Goal: Navigation & Orientation: Find specific page/section

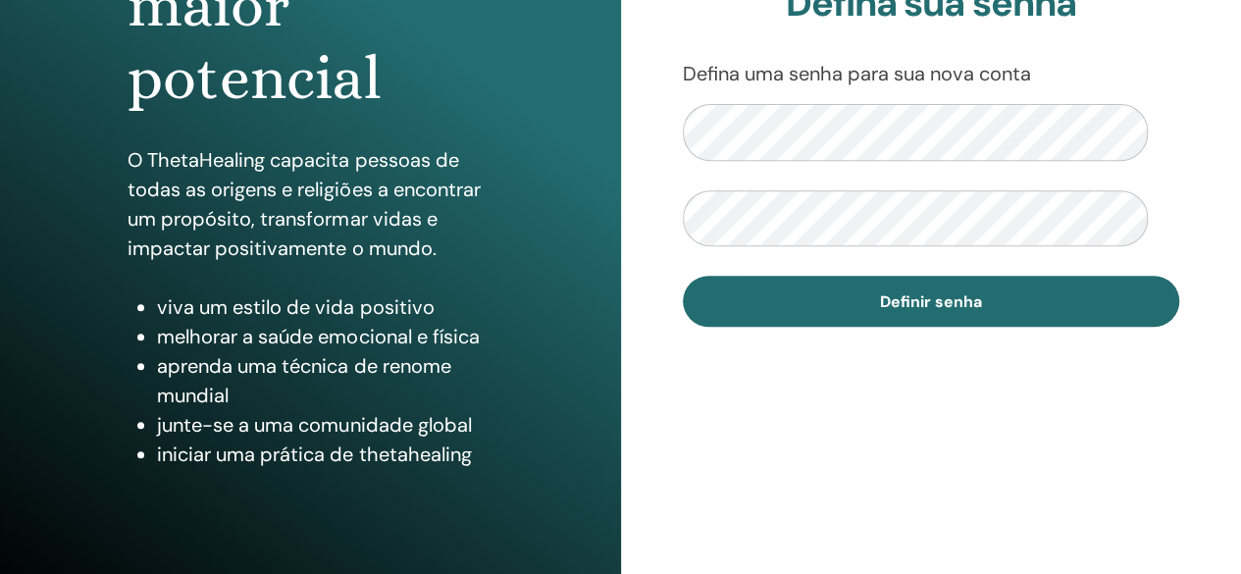
scroll to position [328, 0]
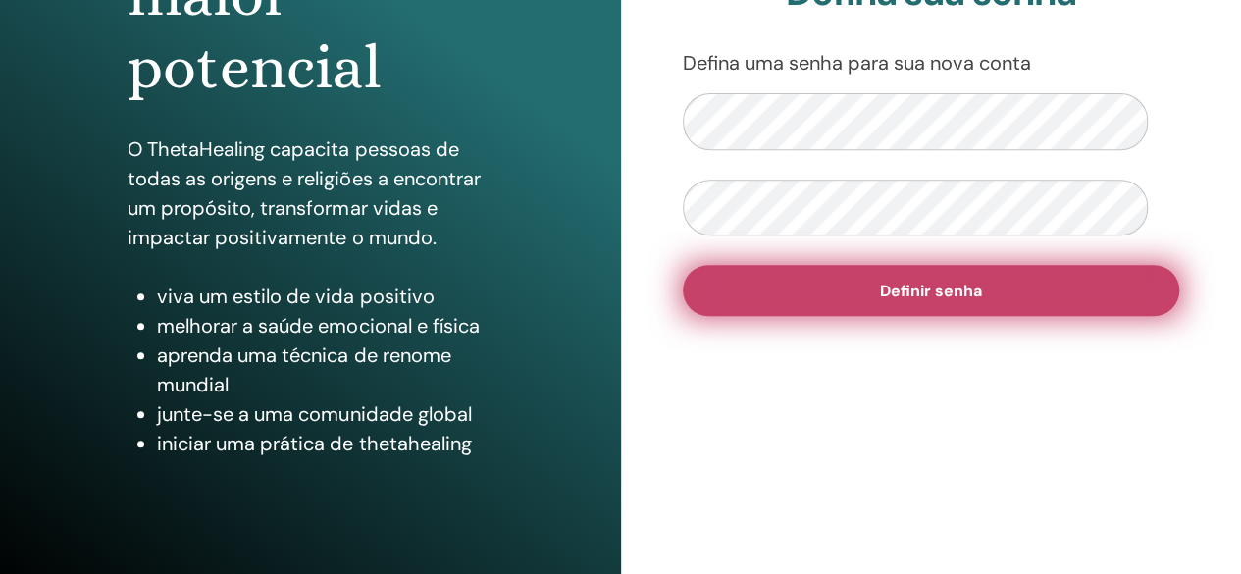
click at [898, 301] on font "Definir senha" at bounding box center [931, 291] width 102 height 21
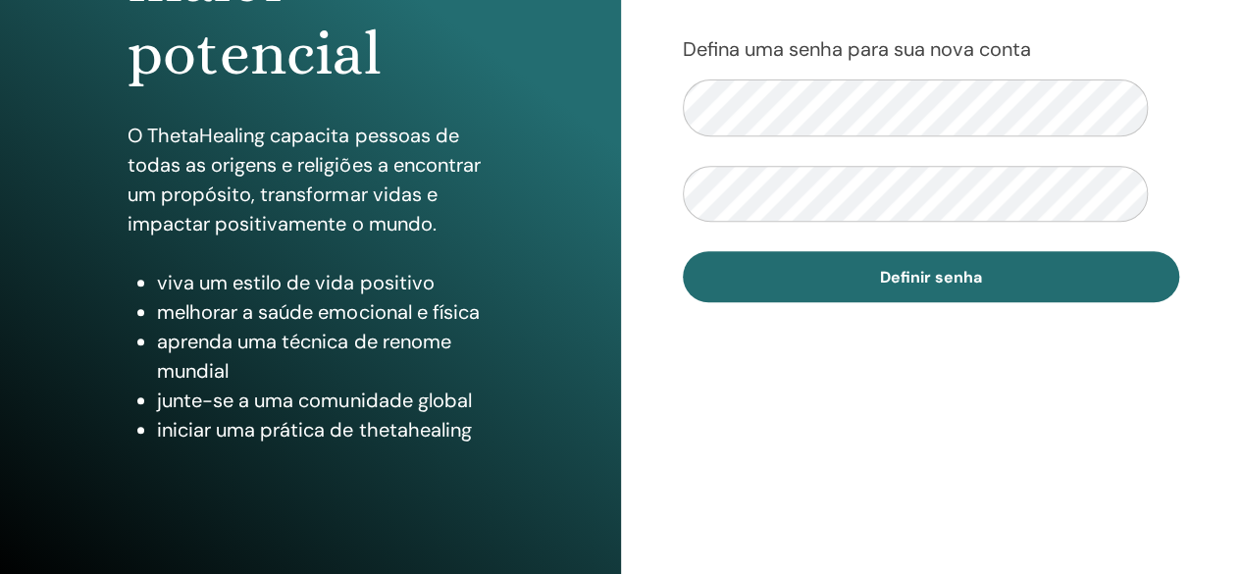
scroll to position [326, 0]
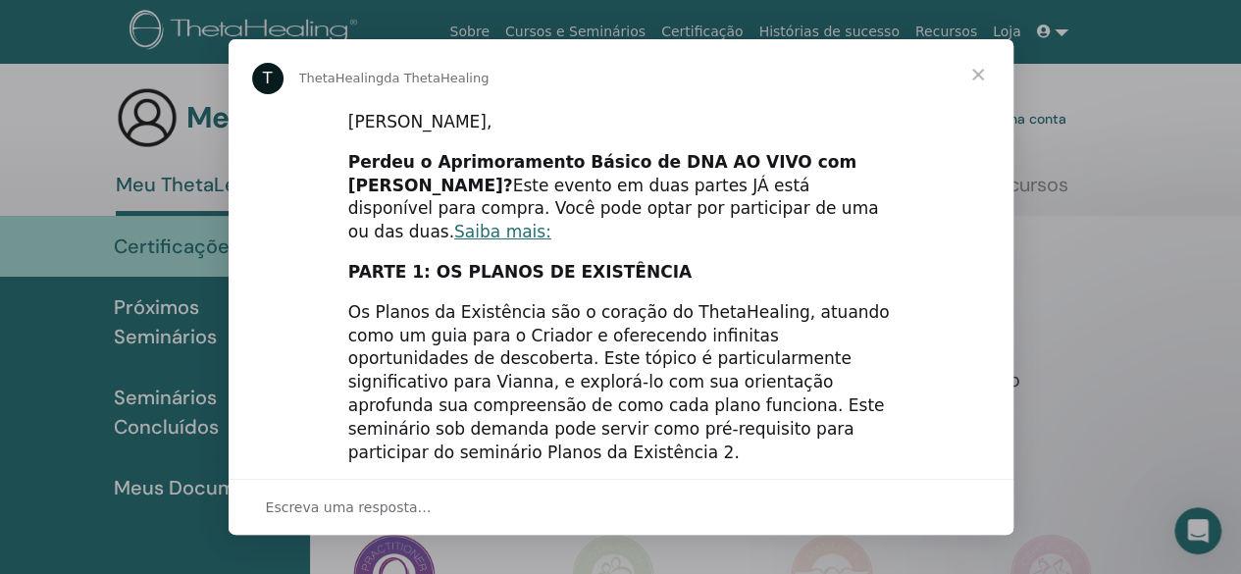
click at [980, 74] on span "Fechar" at bounding box center [978, 74] width 71 height 71
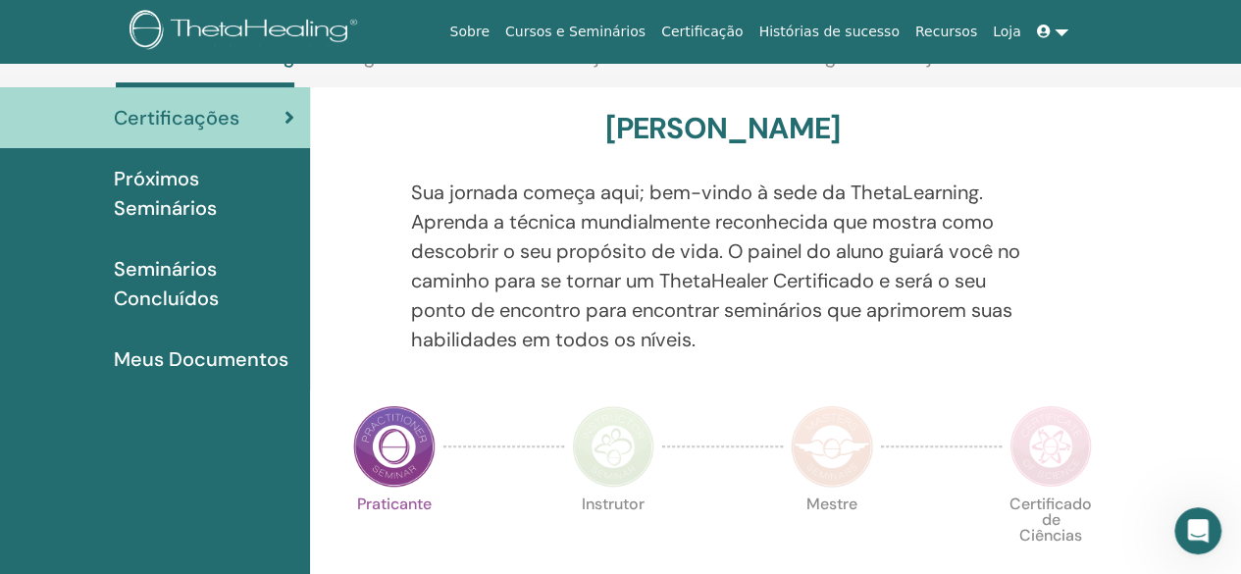
scroll to position [132, 0]
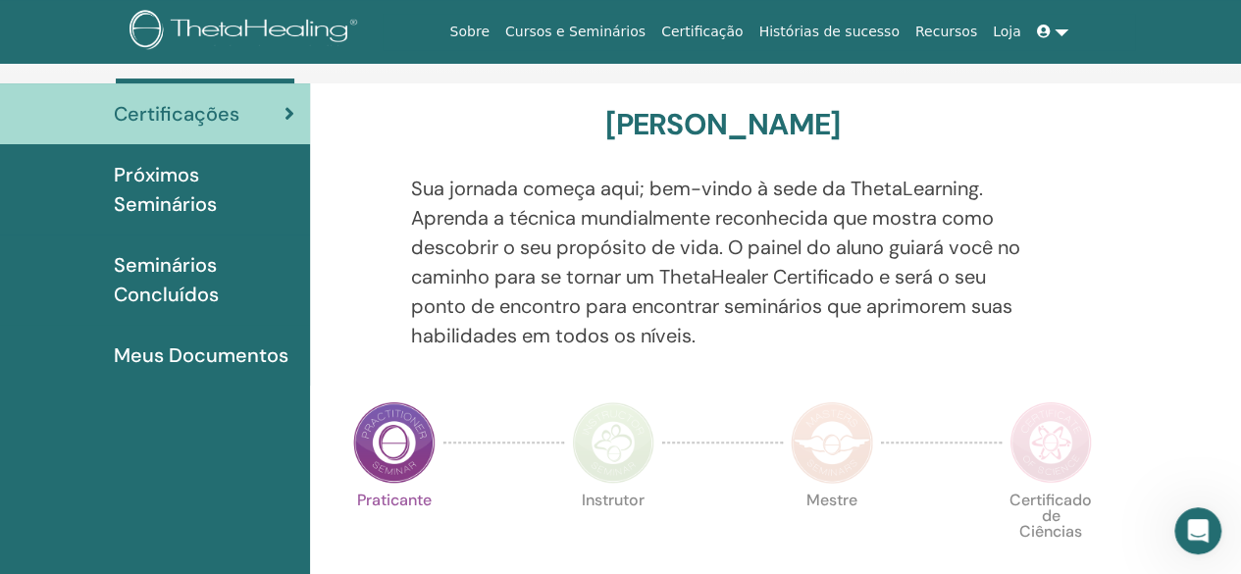
click at [147, 368] on font "Meus Documentos" at bounding box center [201, 355] width 175 height 26
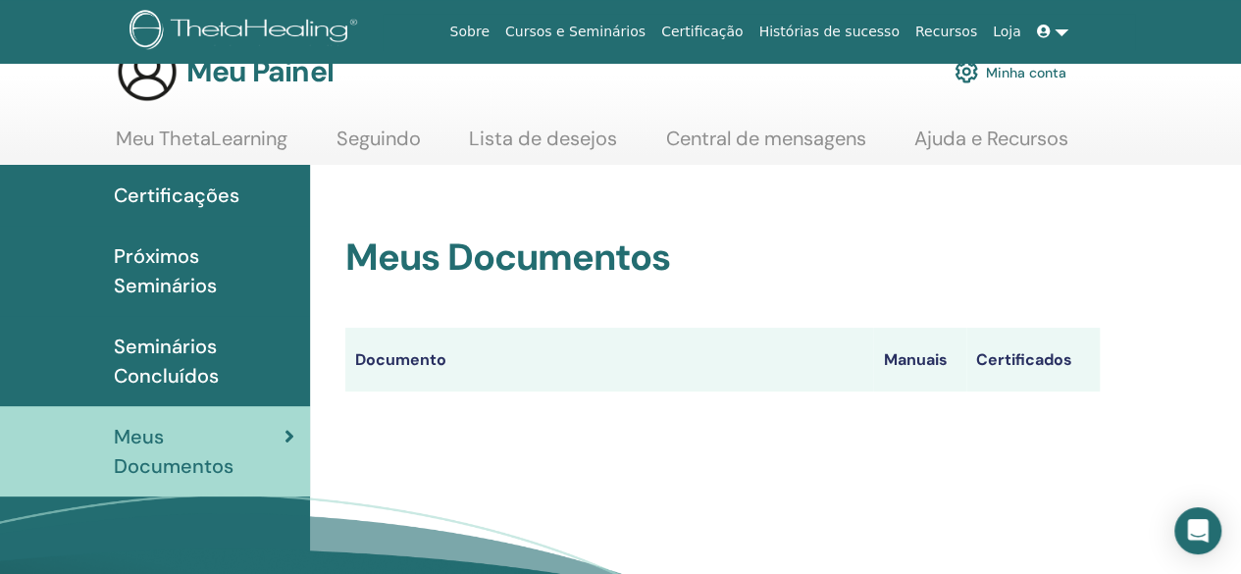
scroll to position [45, 0]
click at [290, 447] on icon at bounding box center [290, 438] width 10 height 20
